Goal: Register for event/course

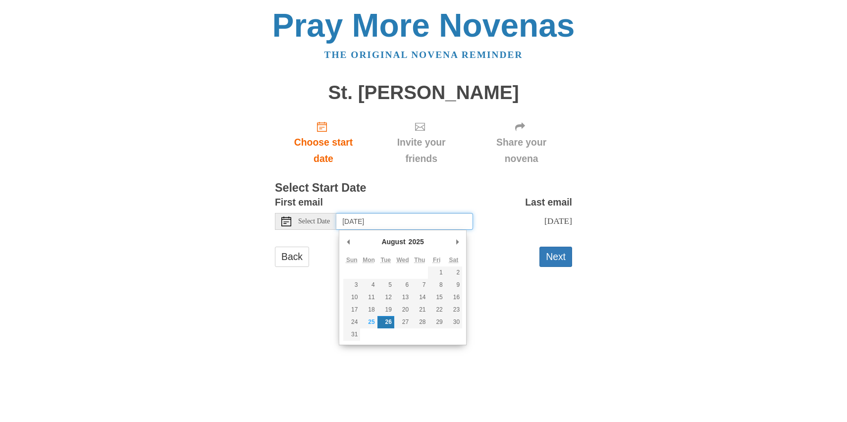
click at [430, 220] on input "Tuesday, August 26th" at bounding box center [404, 221] width 137 height 17
type input "Wednesday, August 27th"
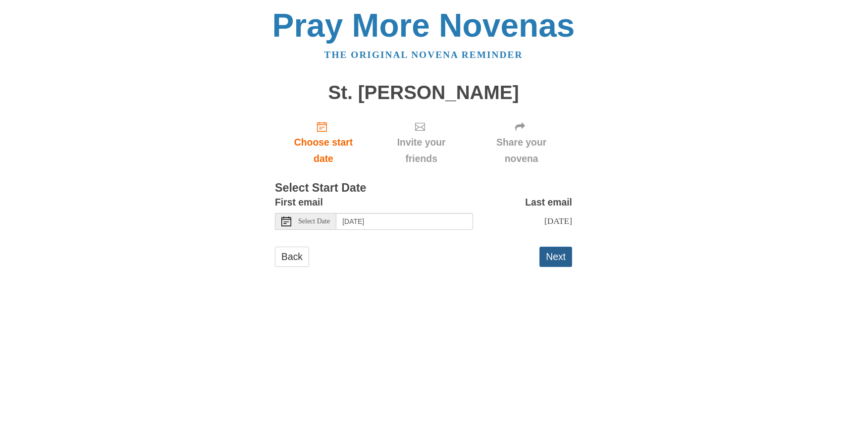
click at [557, 258] on button "Next" at bounding box center [555, 257] width 33 height 20
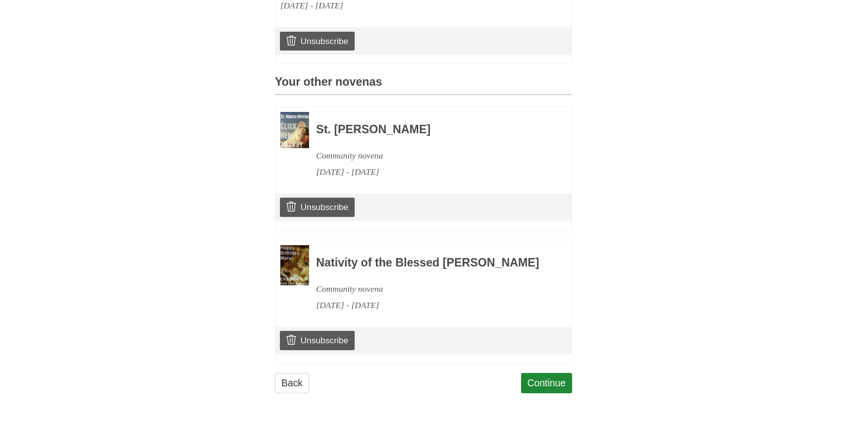
scroll to position [380, 0]
click at [540, 380] on link "Continue" at bounding box center [547, 383] width 52 height 20
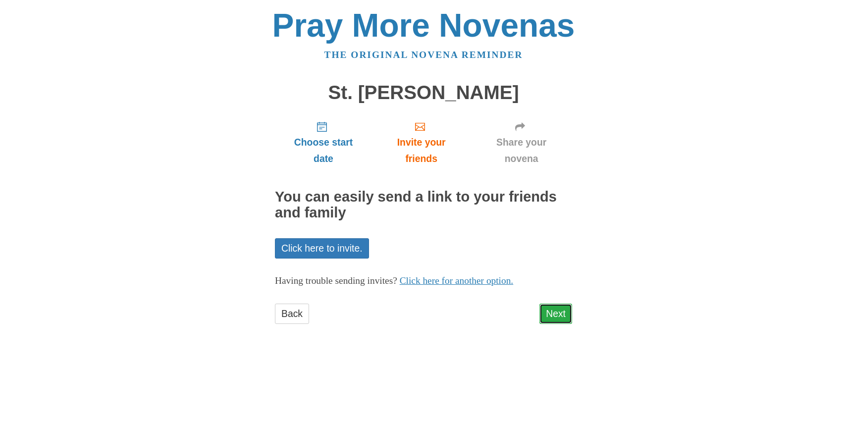
click at [552, 311] on link "Next" at bounding box center [555, 314] width 33 height 20
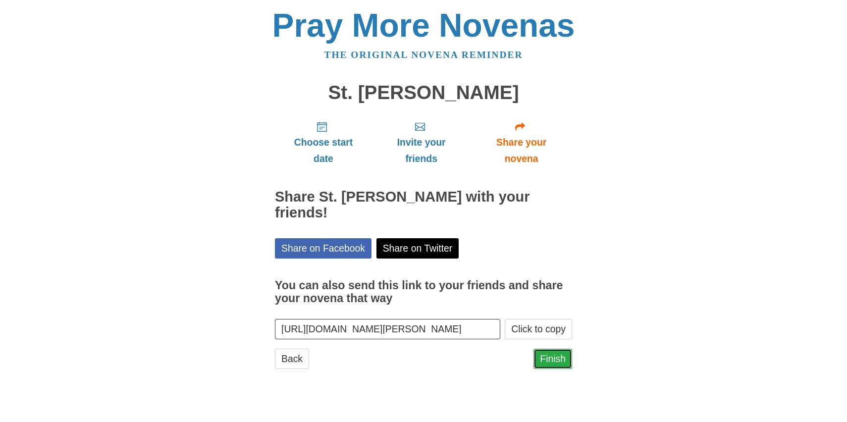
click at [555, 358] on link "Finish" at bounding box center [552, 359] width 39 height 20
